Goal: Information Seeking & Learning: Check status

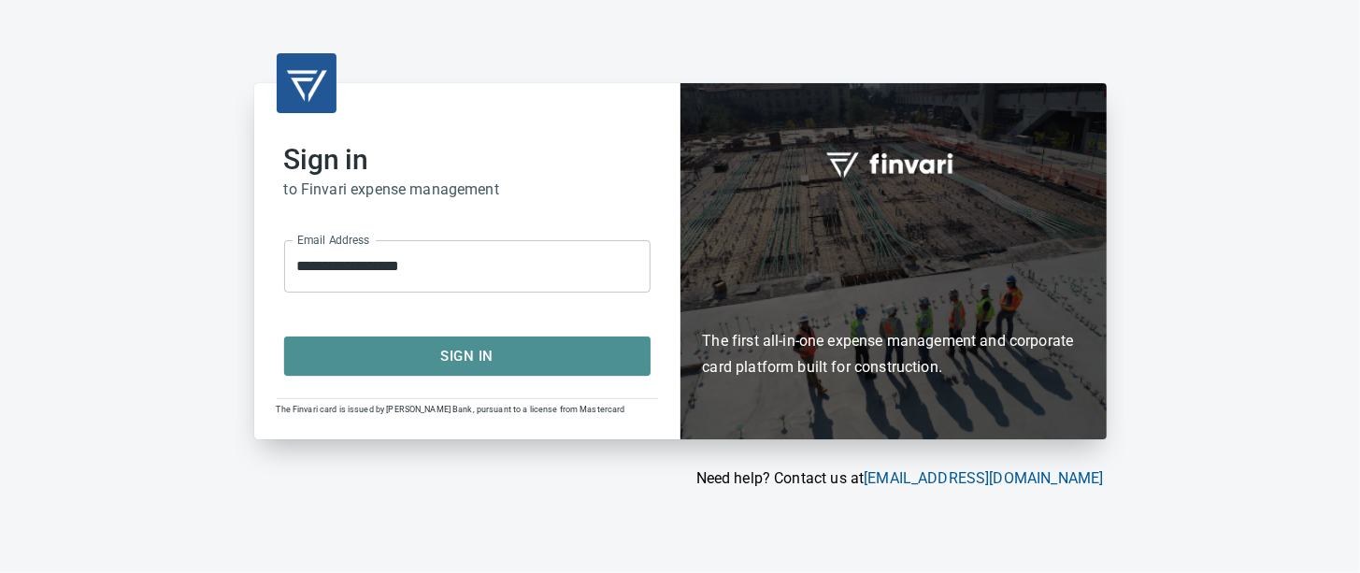
click at [545, 357] on span "Sign In" at bounding box center [467, 356] width 325 height 24
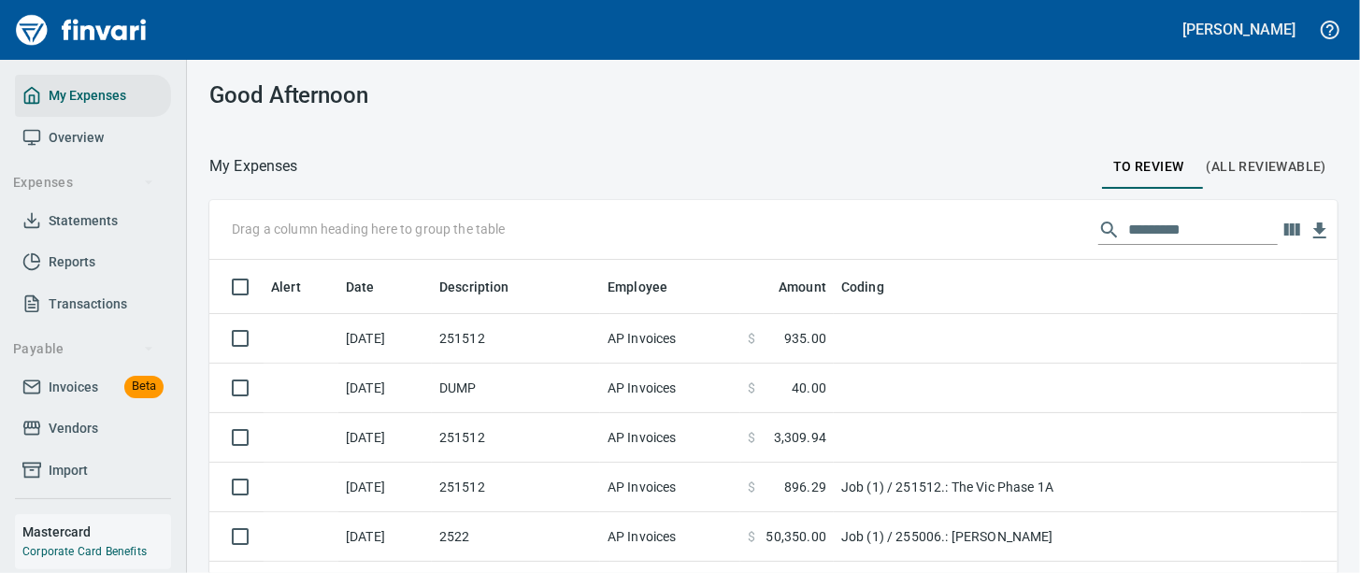
scroll to position [349, 1075]
click at [26, 438] on icon at bounding box center [31, 428] width 19 height 19
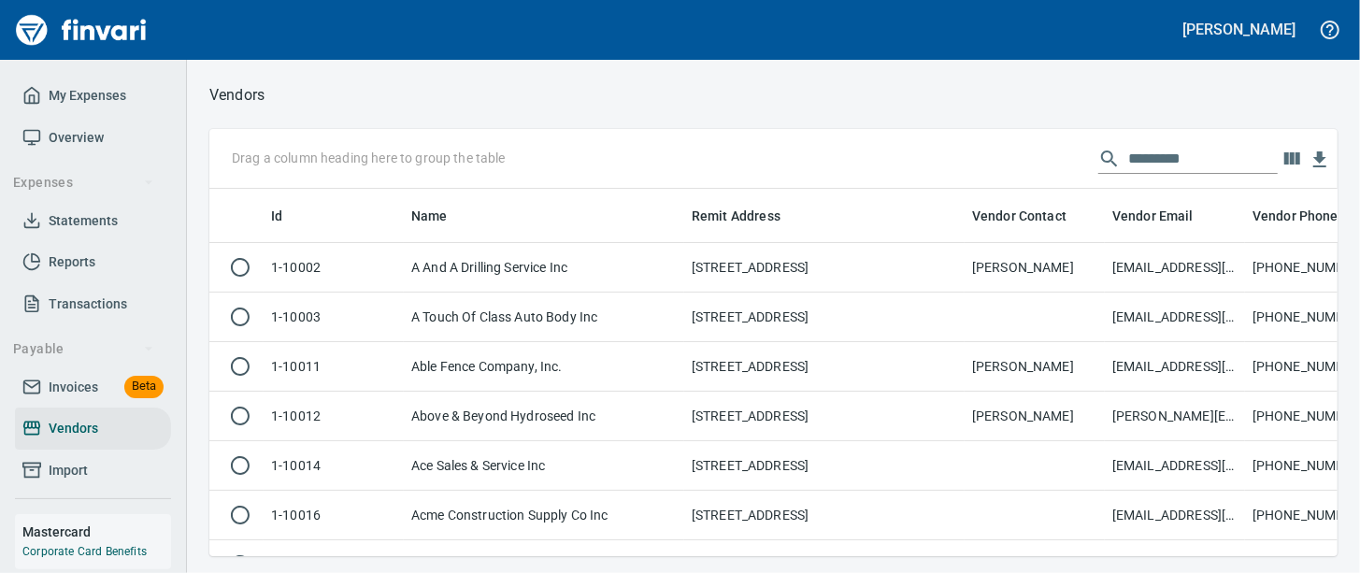
scroll to position [331, 1092]
click at [1128, 165] on input "text" at bounding box center [1203, 159] width 150 height 30
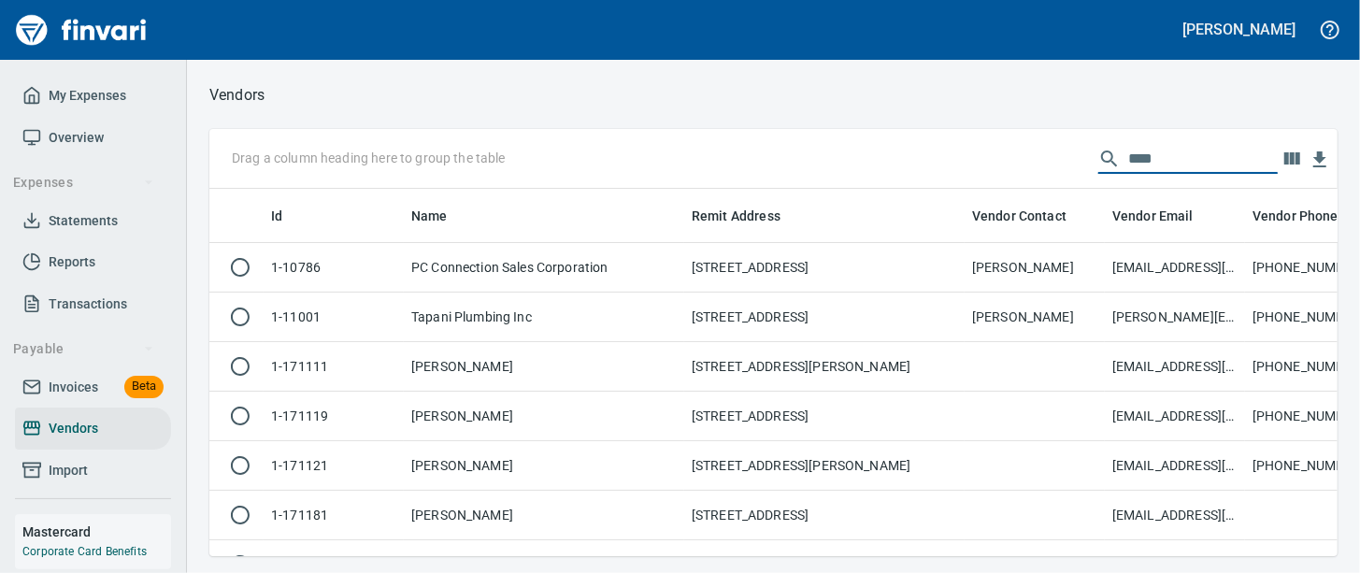
scroll to position [331, 1110]
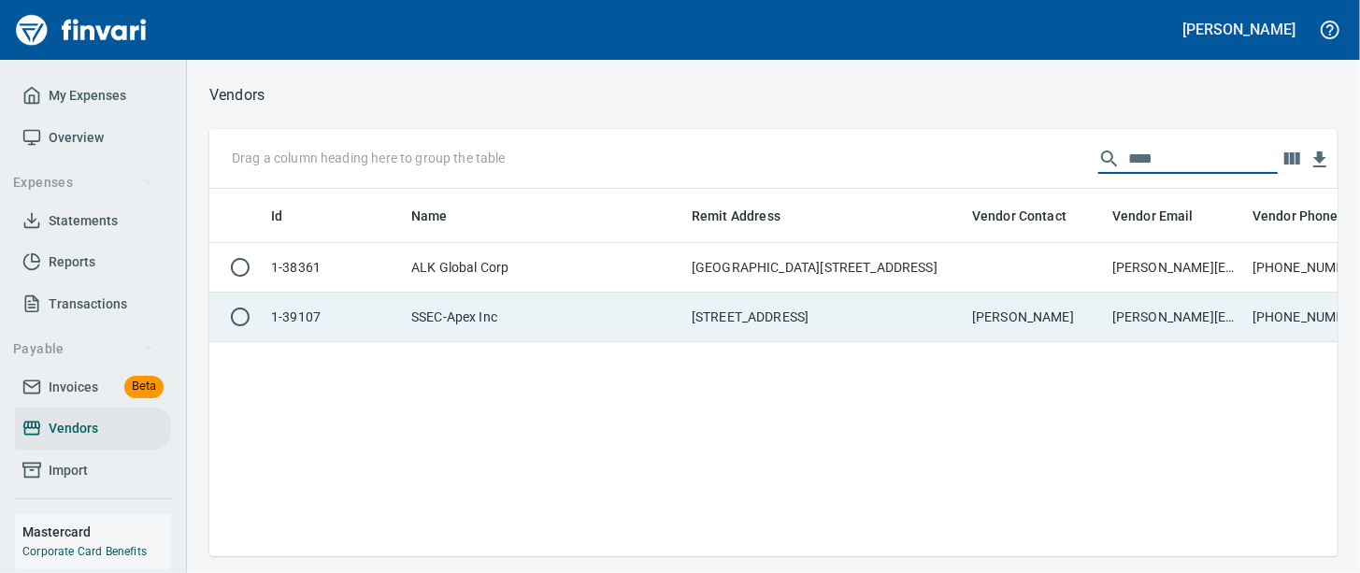
type input "****"
click at [835, 335] on td "[STREET_ADDRESS]" at bounding box center [824, 318] width 280 height 50
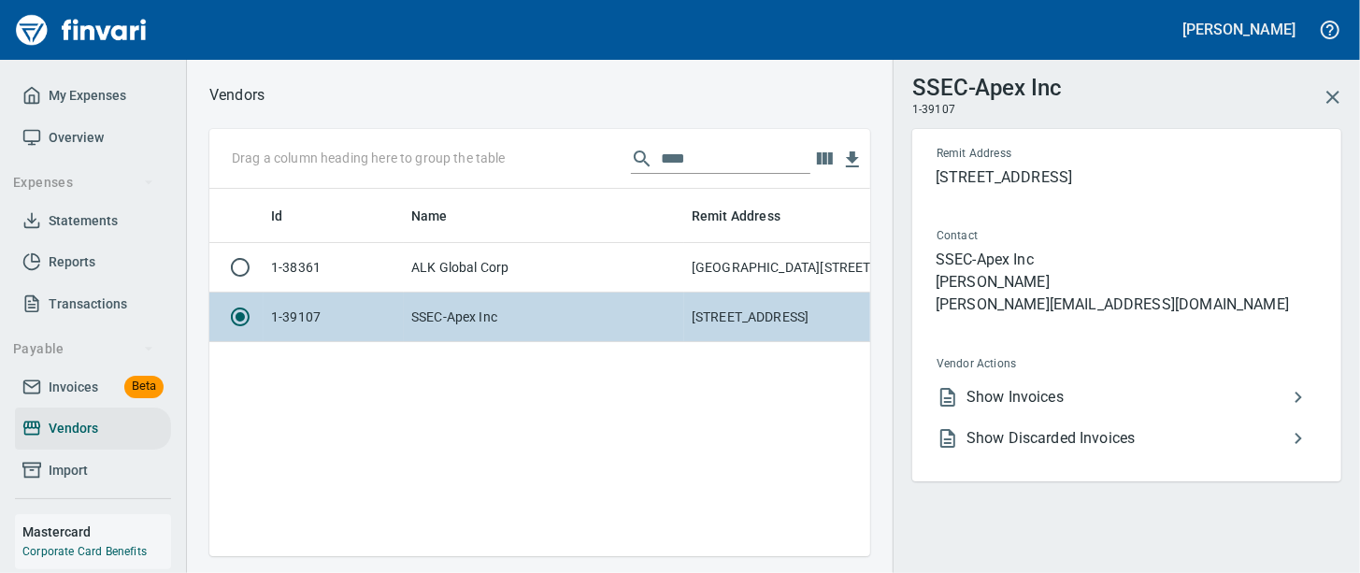
scroll to position [331, 642]
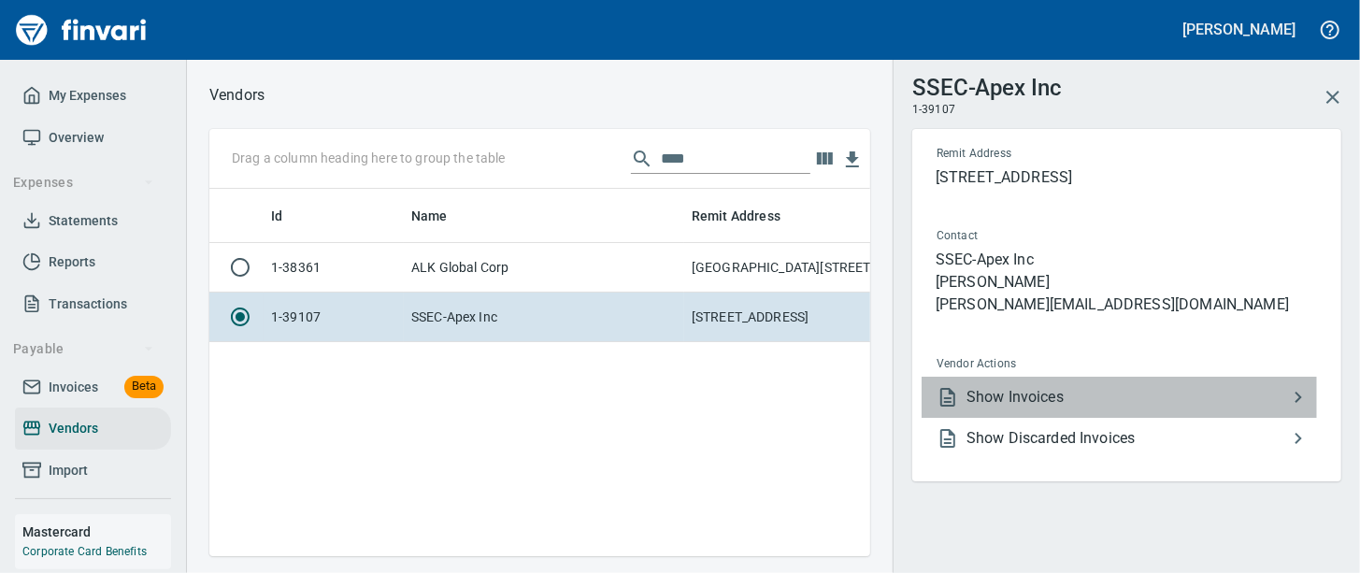
click at [1148, 409] on span "Show Invoices" at bounding box center [1127, 397] width 321 height 22
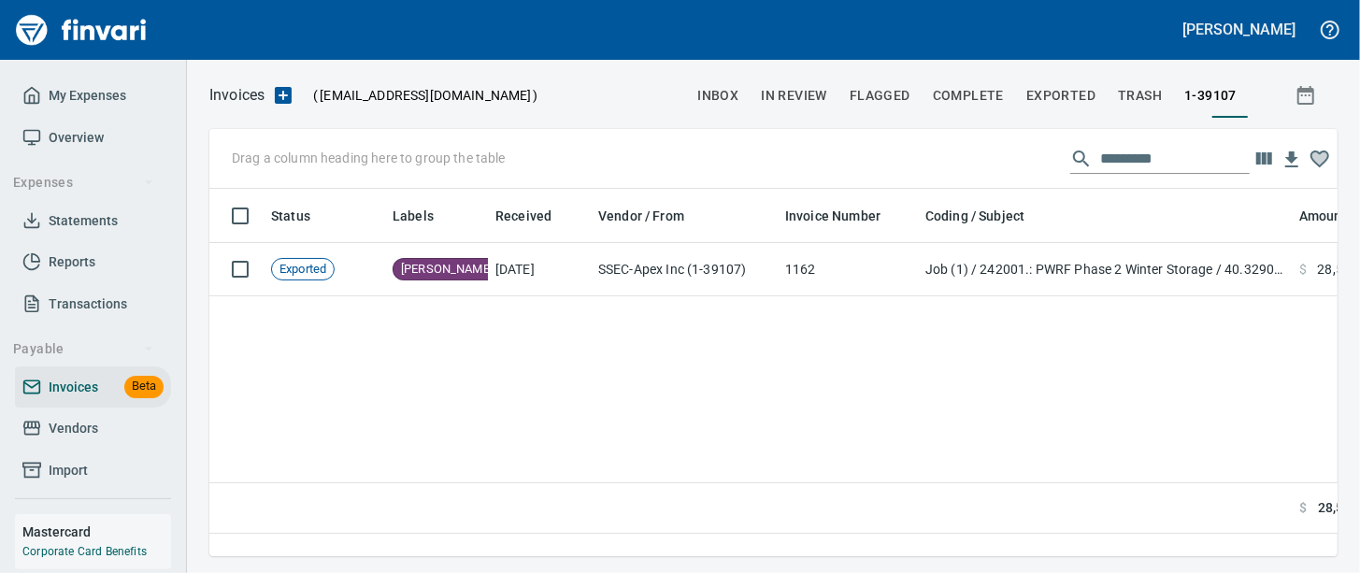
scroll to position [331, 1110]
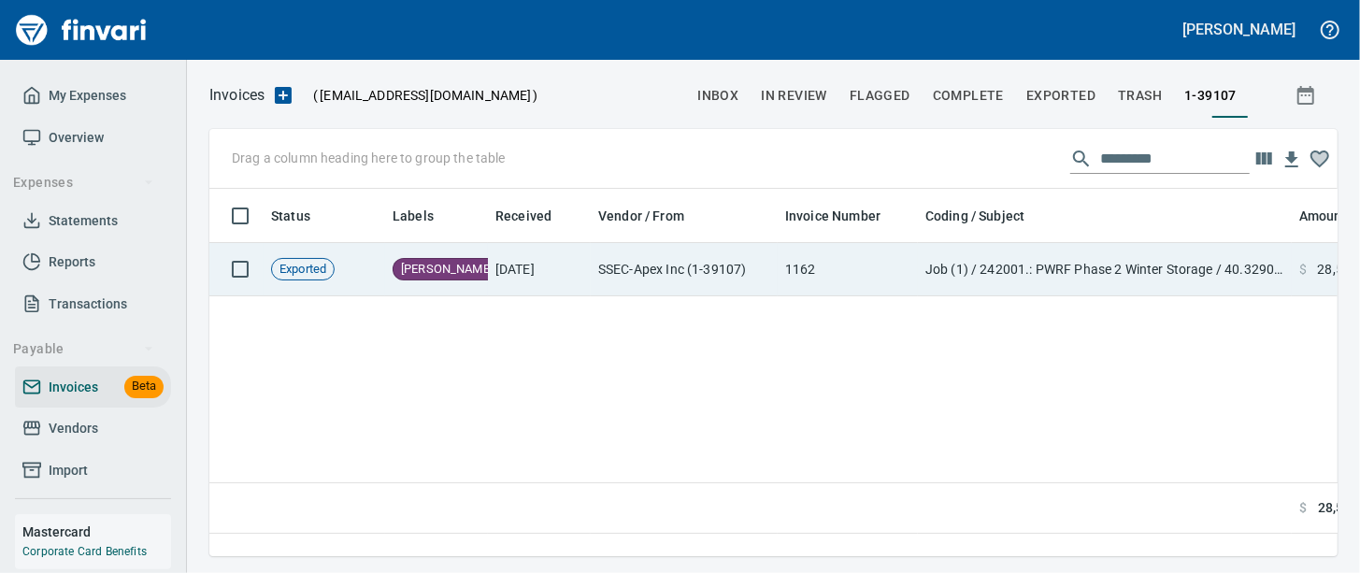
click at [850, 269] on td "1162" at bounding box center [848, 269] width 140 height 53
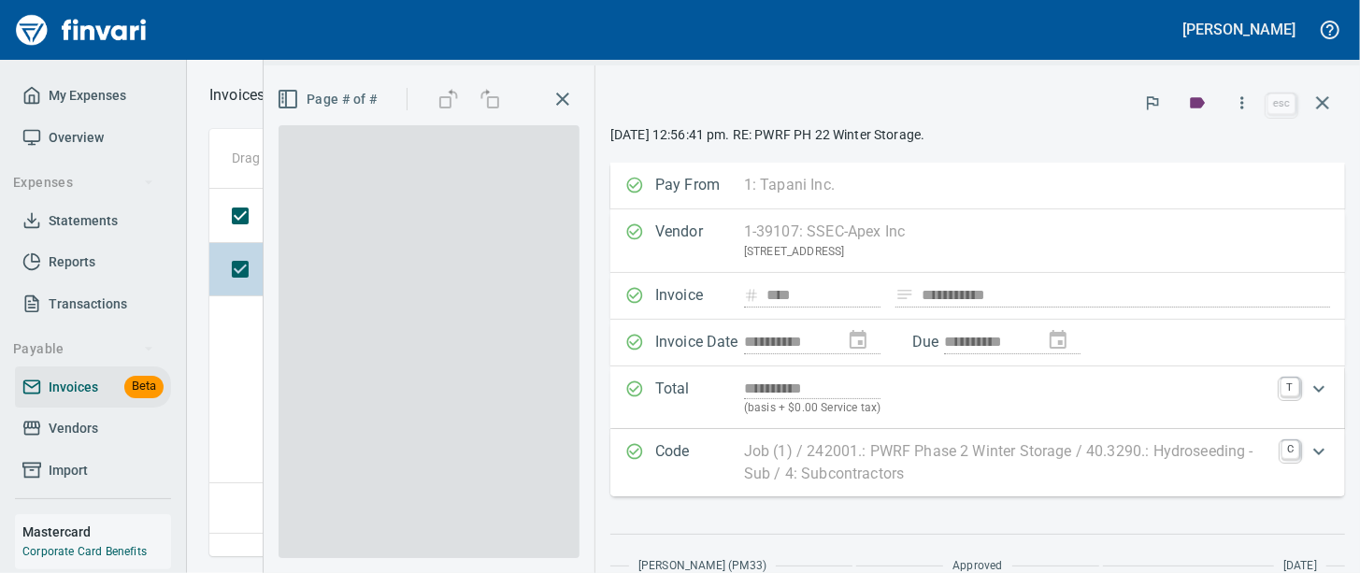
scroll to position [331, 1110]
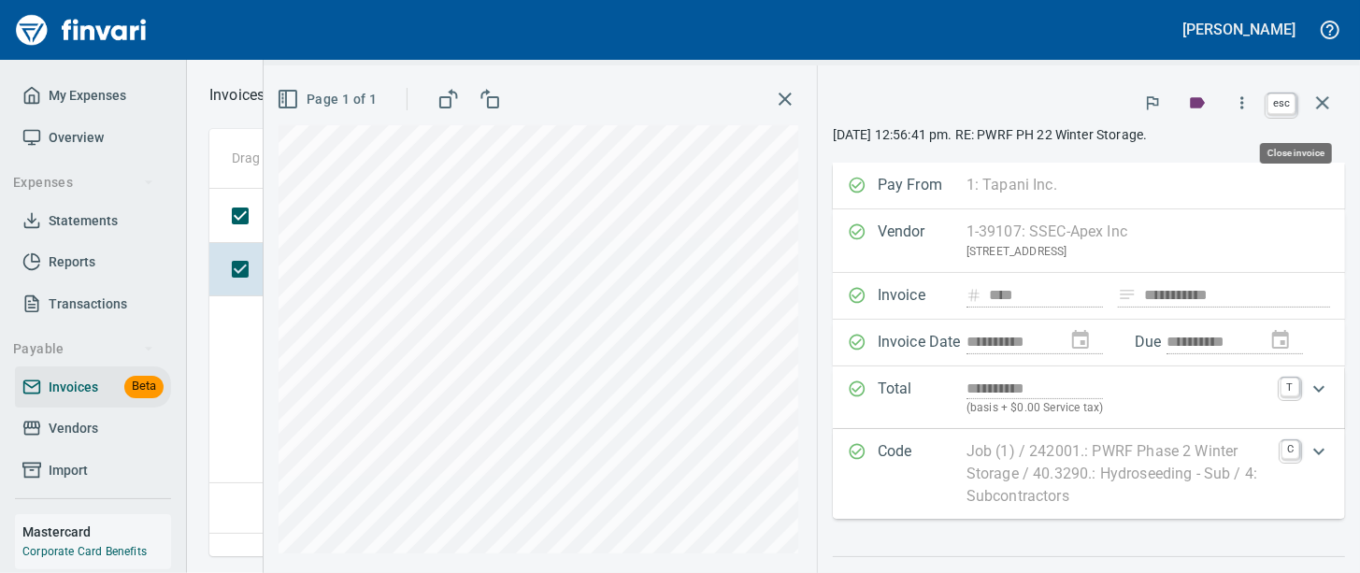
click at [1312, 114] on icon "button" at bounding box center [1323, 103] width 22 height 22
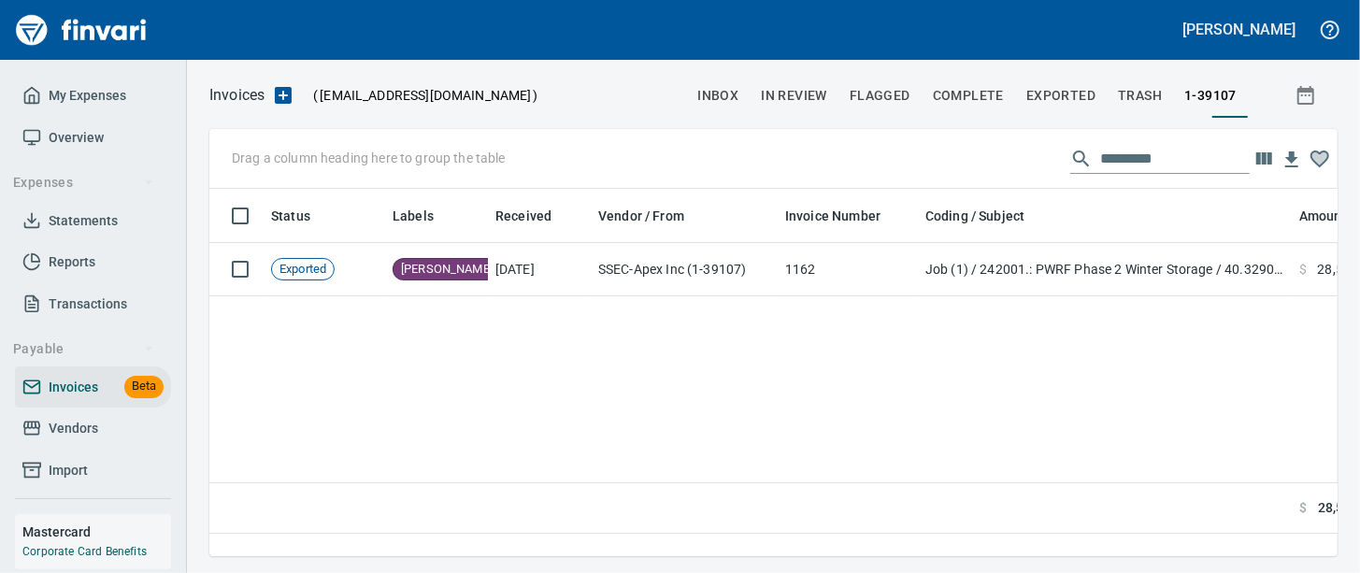
scroll to position [331, 1110]
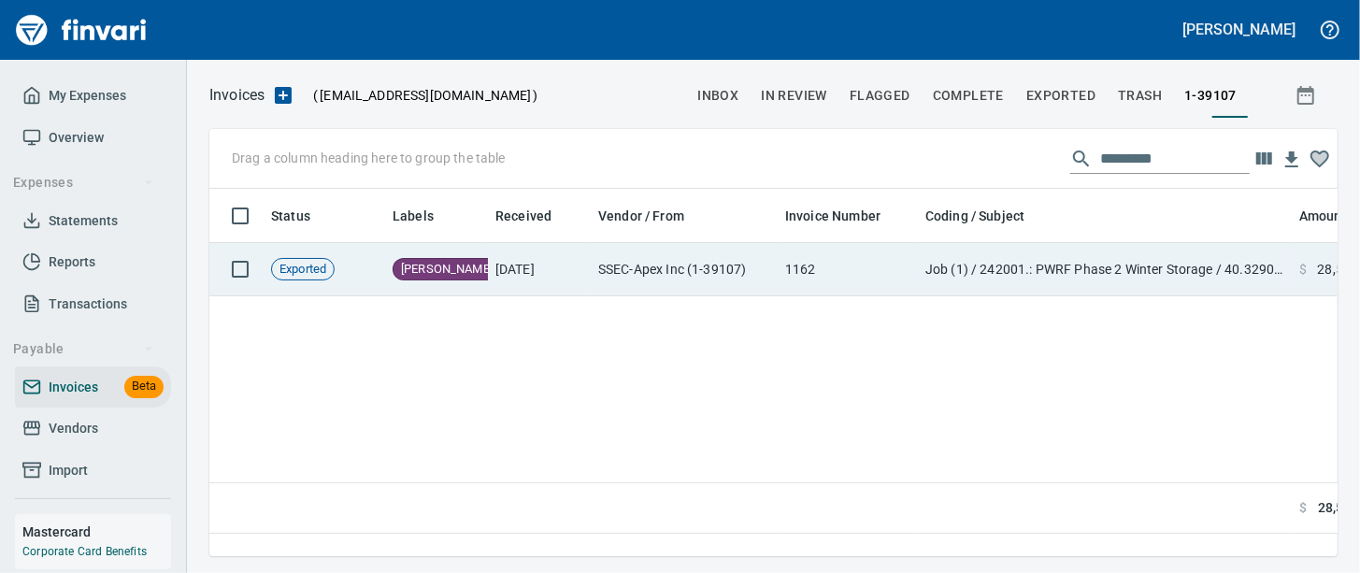
click at [538, 262] on td "[DATE]" at bounding box center [539, 269] width 103 height 53
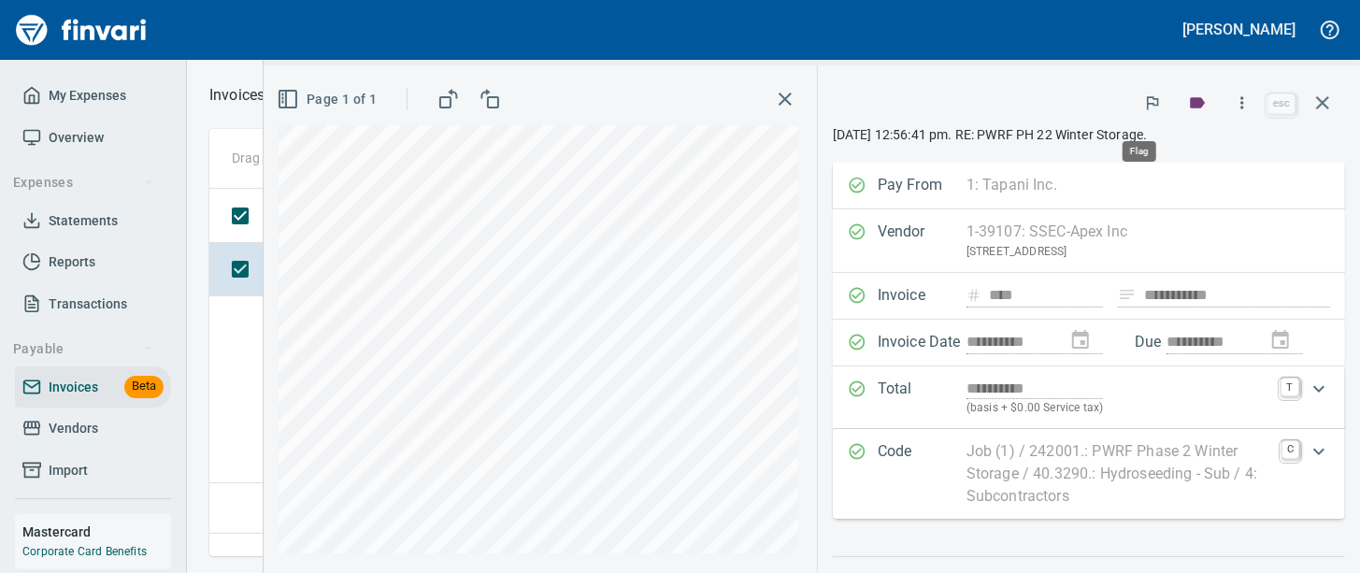
scroll to position [331, 1110]
click at [1305, 117] on button "button" at bounding box center [1322, 102] width 45 height 45
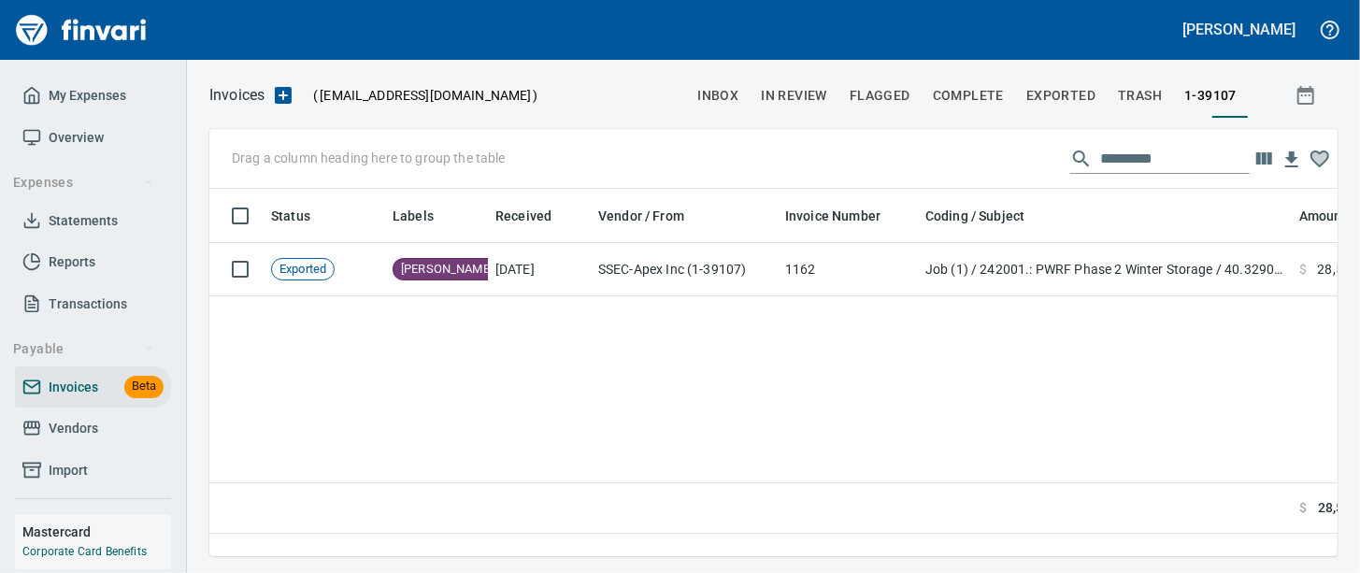
scroll to position [331, 1110]
click at [59, 440] on span "Vendors" at bounding box center [74, 428] width 50 height 23
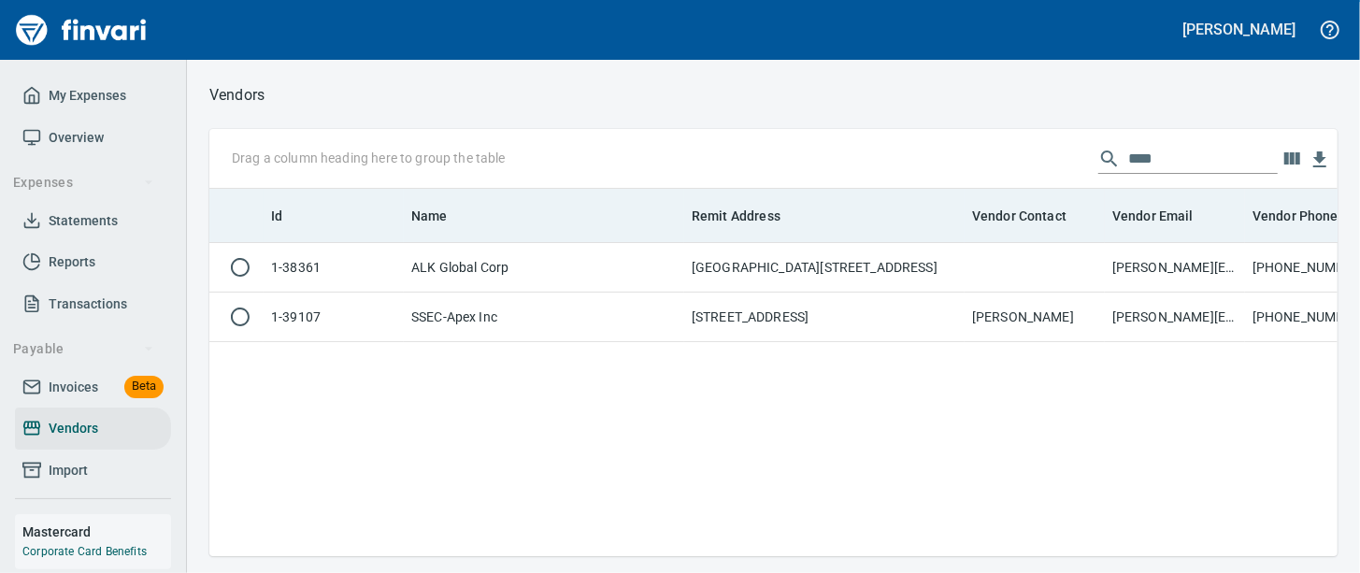
scroll to position [331, 1110]
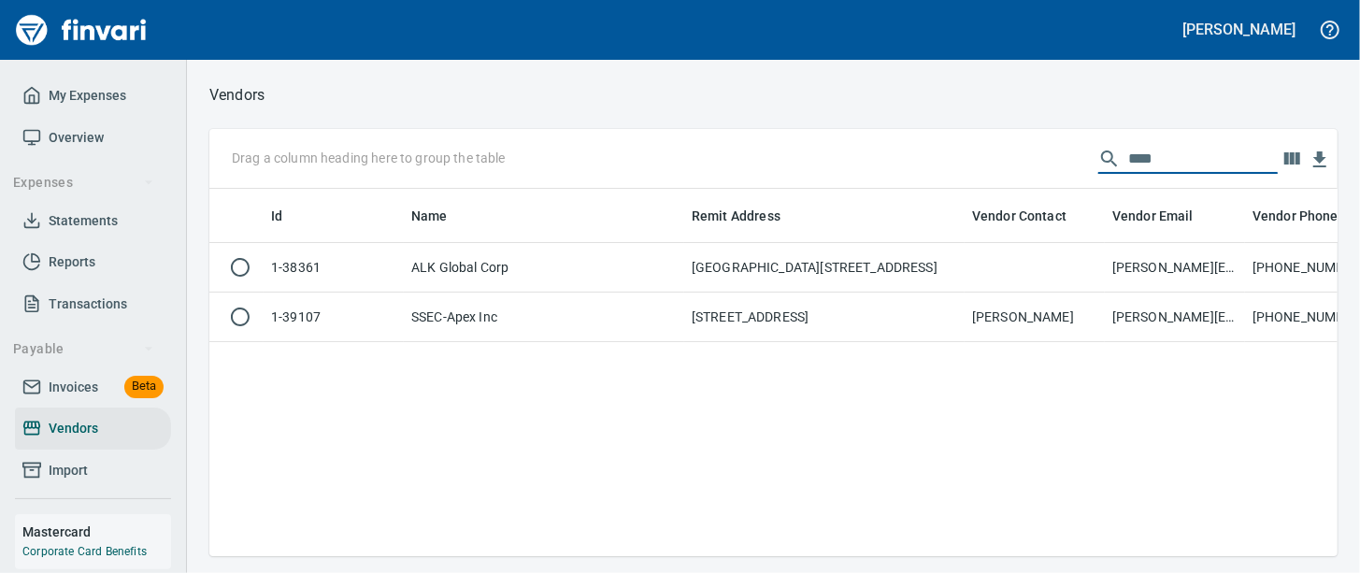
drag, startPoint x: 1140, startPoint y: 158, endPoint x: 888, endPoint y: 136, distance: 252.4
click at [888, 136] on div "Drag a column heading here to group the table ****" at bounding box center [773, 159] width 1128 height 60
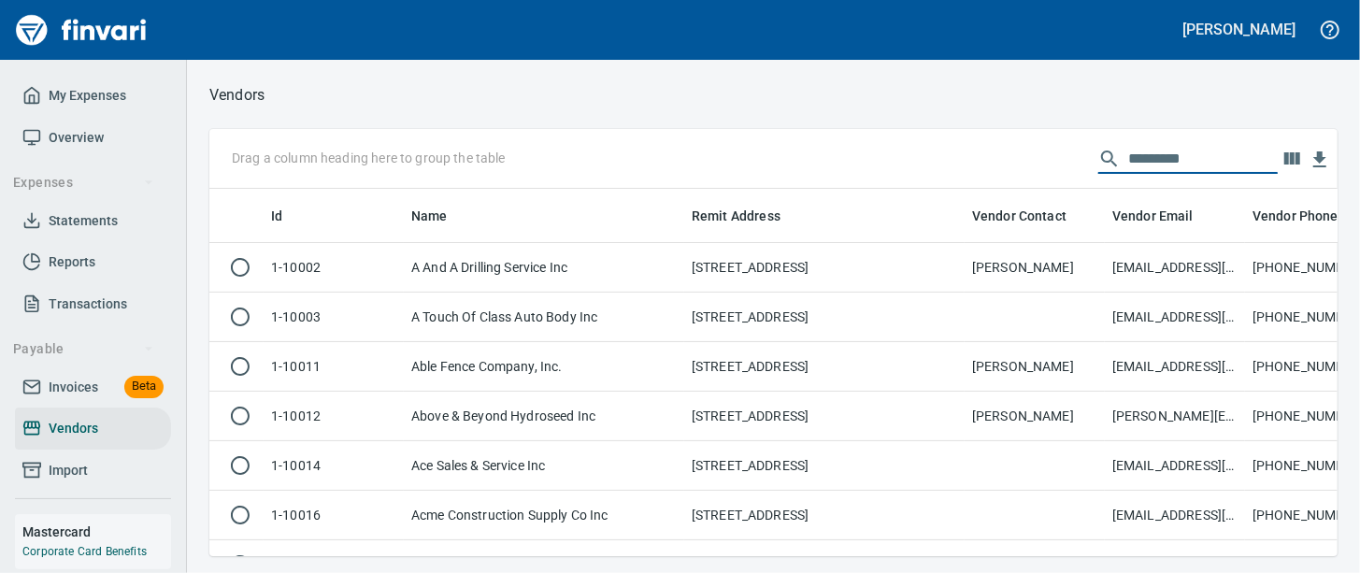
scroll to position [331, 1092]
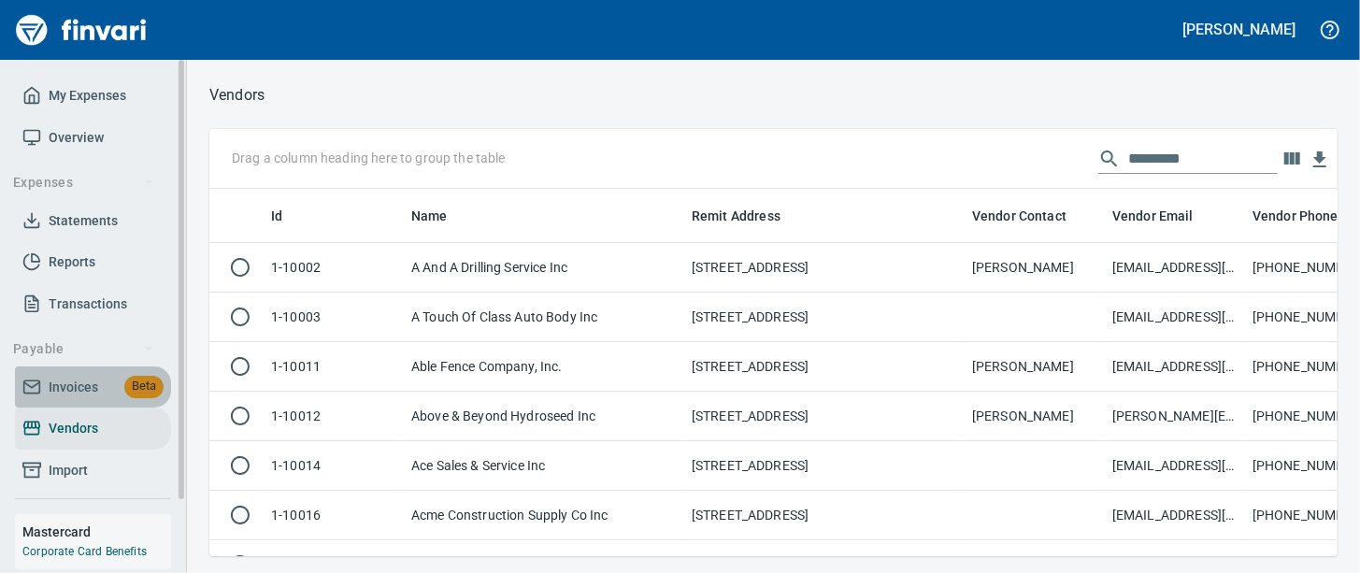
click at [60, 399] on span "Invoices" at bounding box center [74, 387] width 50 height 23
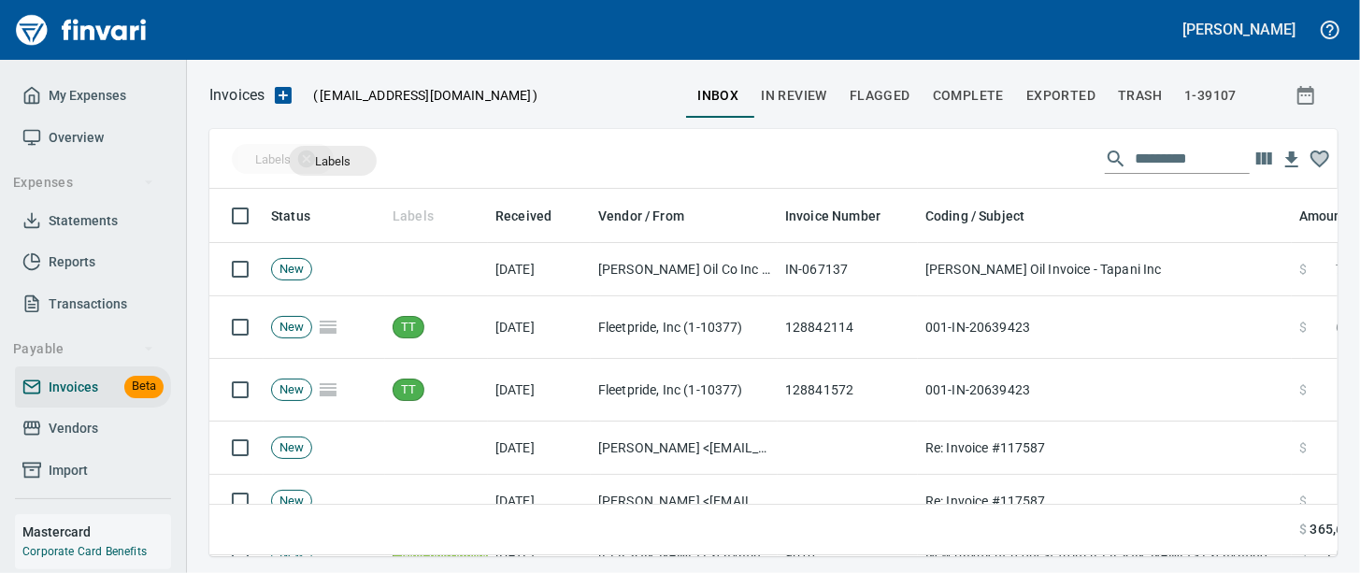
scroll to position [331, 1092]
drag, startPoint x: 421, startPoint y: 223, endPoint x: 333, endPoint y: 161, distance: 107.9
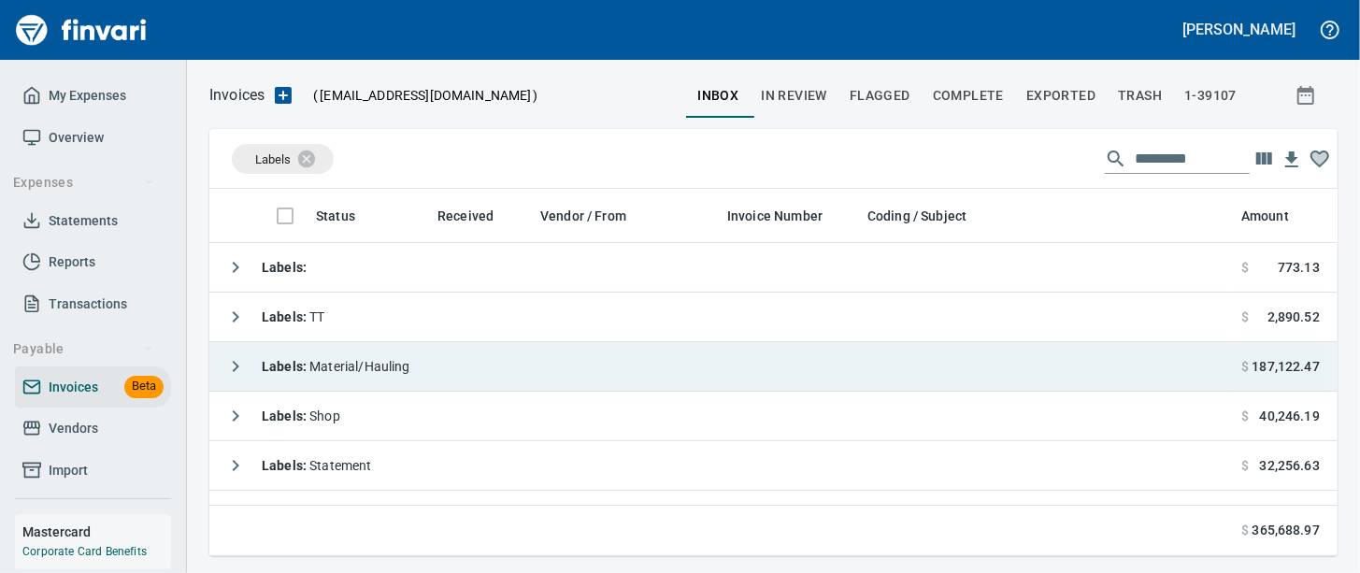
click at [511, 371] on td "Labels : Material/Hauling" at bounding box center [721, 367] width 1025 height 50
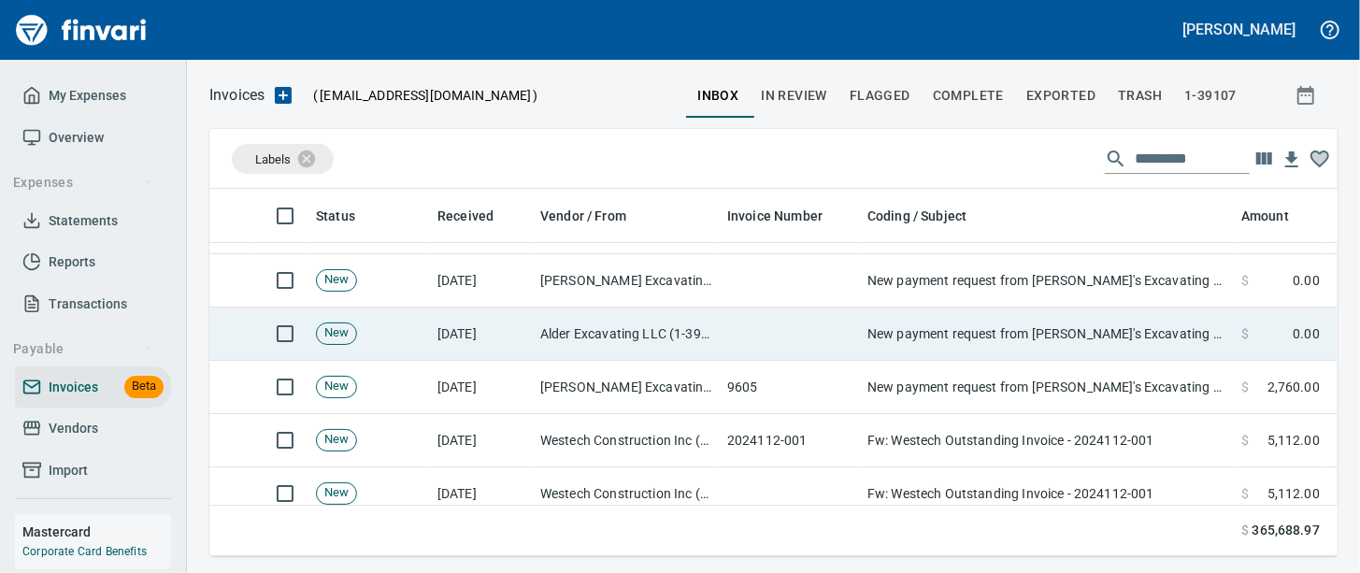
scroll to position [467, 0]
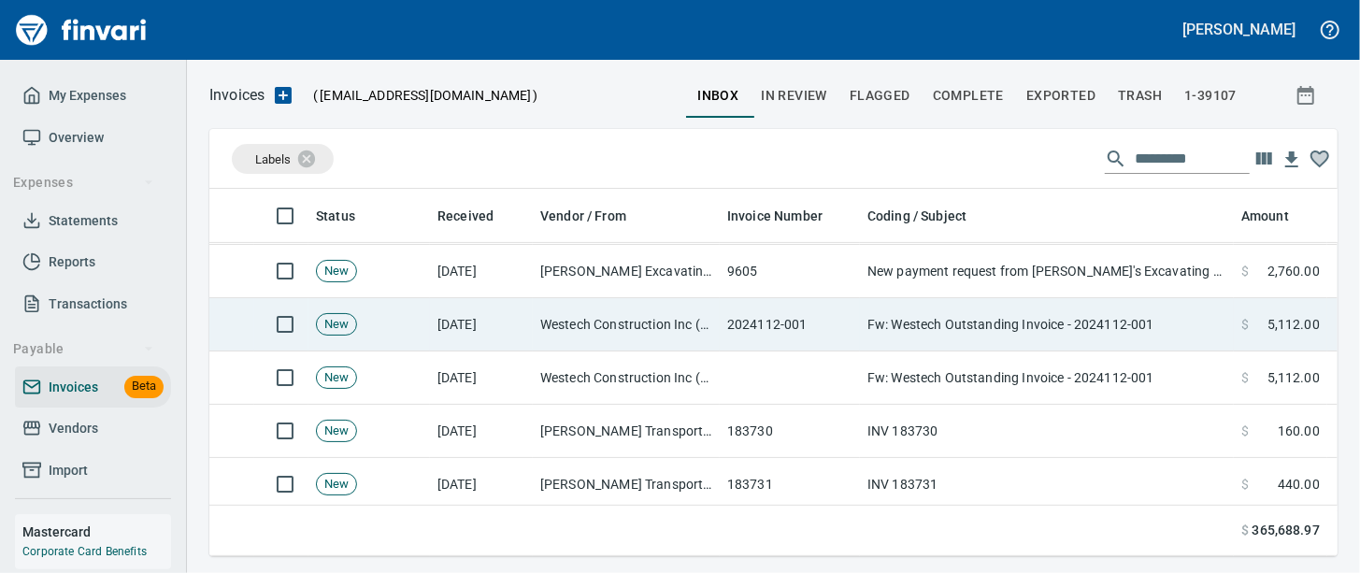
click at [754, 342] on td "2024112-001" at bounding box center [790, 324] width 140 height 53
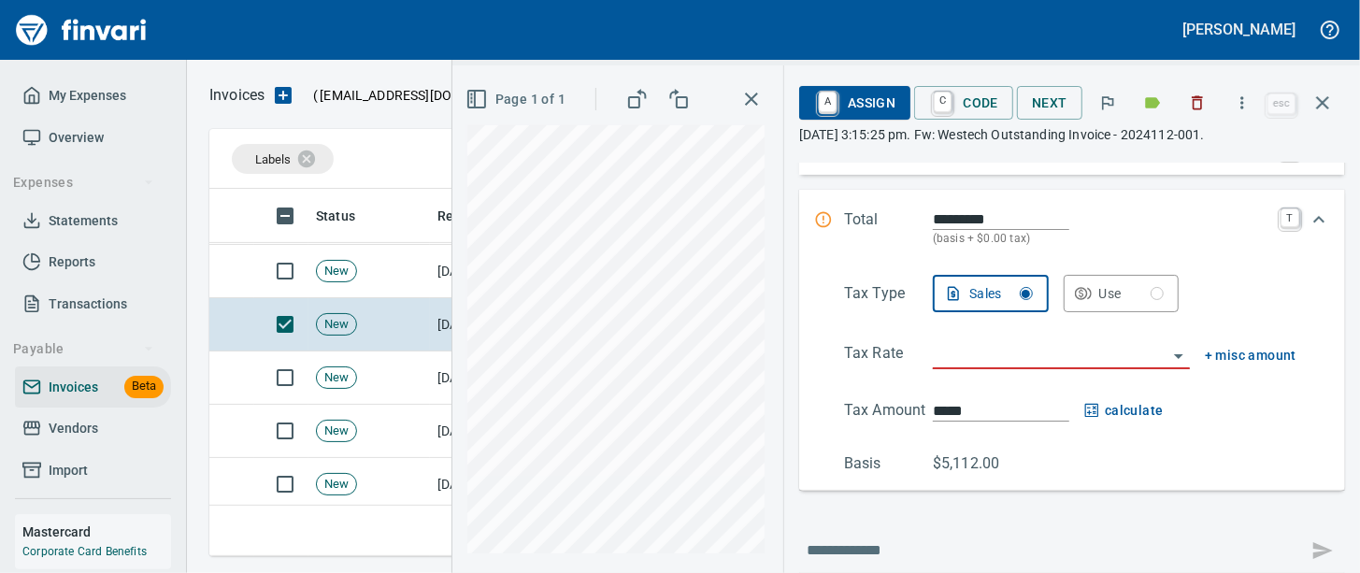
scroll to position [505, 0]
